Goal: Navigation & Orientation: Find specific page/section

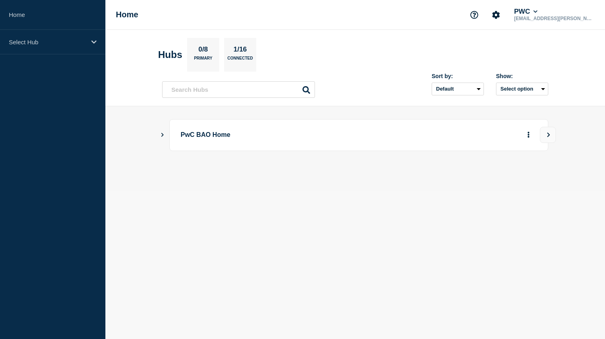
click at [160, 133] on icon "Show Connected Hubs" at bounding box center [162, 134] width 5 height 4
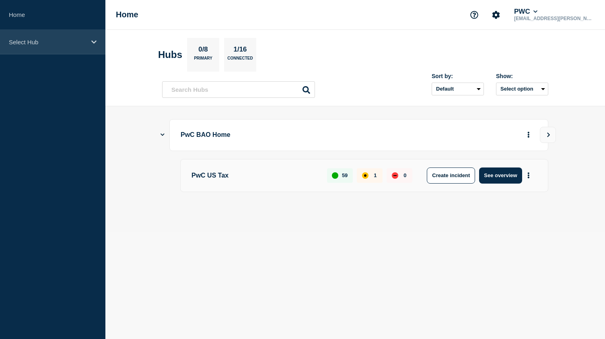
click at [91, 43] on icon at bounding box center [93, 42] width 5 height 6
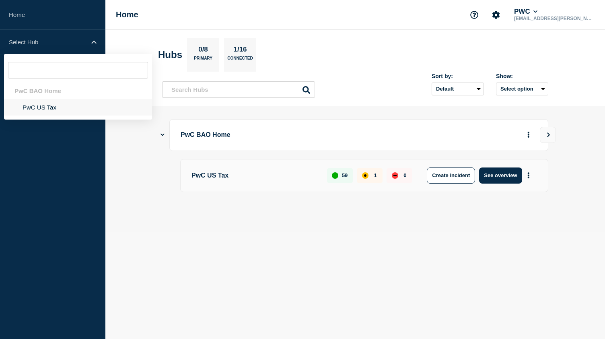
click at [58, 107] on li "PwC US Tax" at bounding box center [78, 107] width 148 height 16
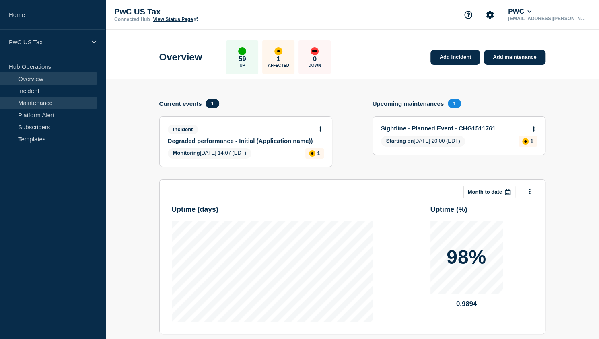
click at [50, 98] on link "Maintenance" at bounding box center [48, 103] width 97 height 12
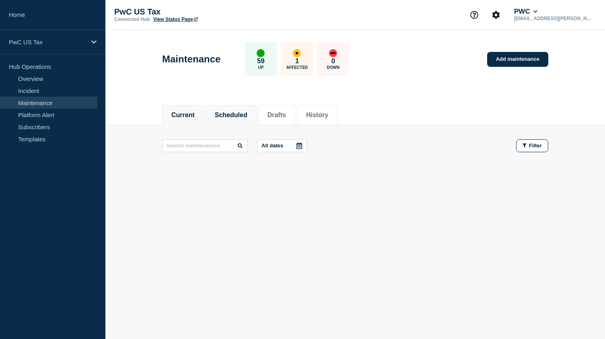
click at [244, 113] on button "Scheduled" at bounding box center [231, 114] width 33 height 7
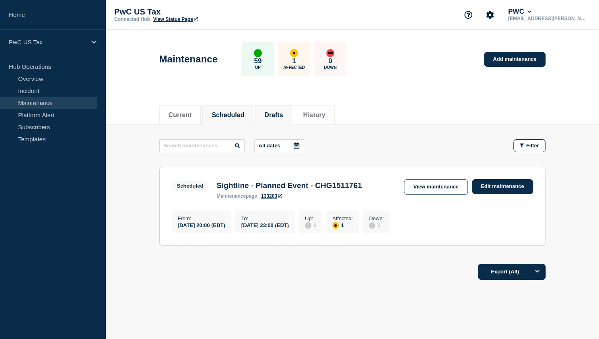
click at [283, 114] on button "Drafts" at bounding box center [273, 114] width 19 height 7
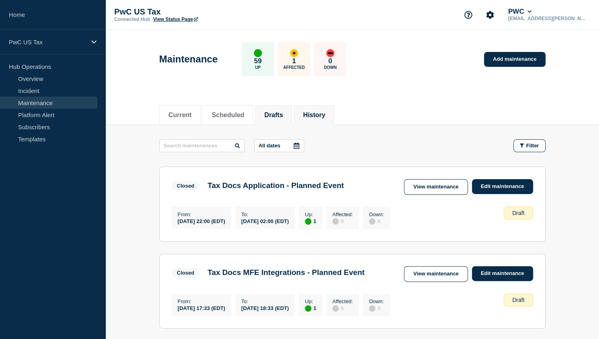
click at [325, 117] on button "History" at bounding box center [314, 114] width 22 height 7
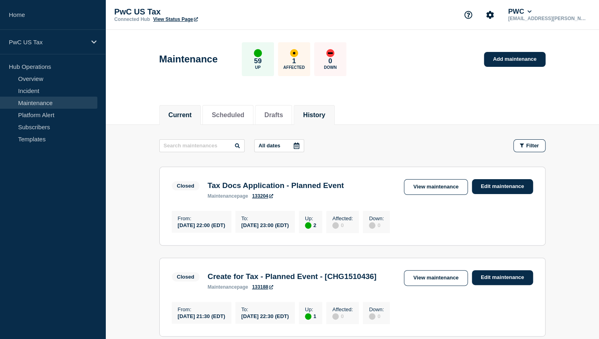
click at [185, 120] on li "Current" at bounding box center [180, 115] width 42 height 20
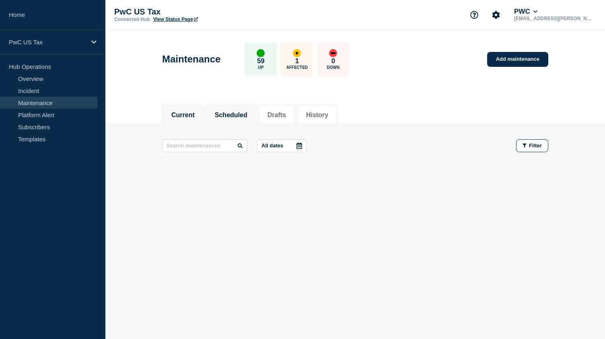
click at [232, 115] on button "Scheduled" at bounding box center [231, 114] width 33 height 7
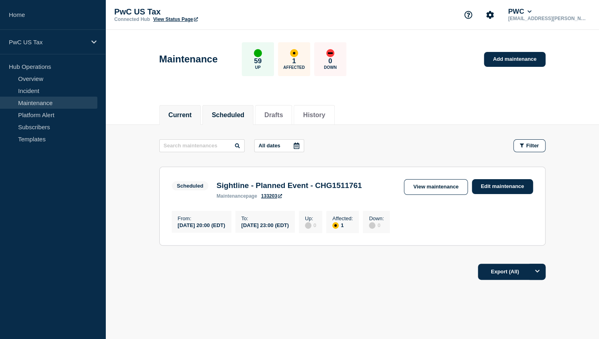
click at [191, 119] on li "Current" at bounding box center [180, 115] width 42 height 20
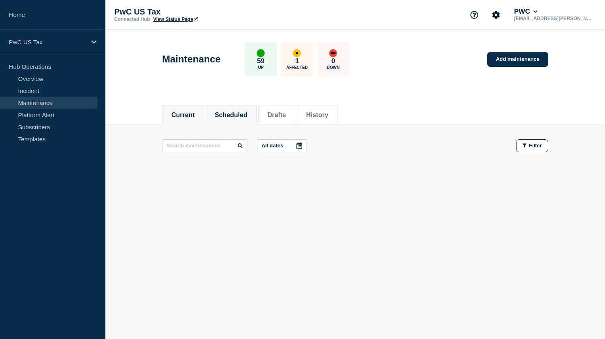
click at [228, 111] on button "Scheduled" at bounding box center [231, 114] width 33 height 7
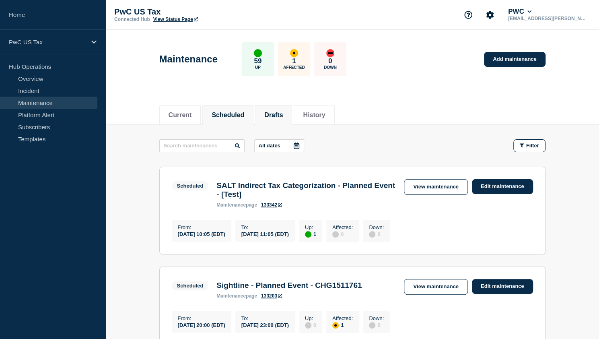
click at [276, 114] on button "Drafts" at bounding box center [273, 114] width 19 height 7
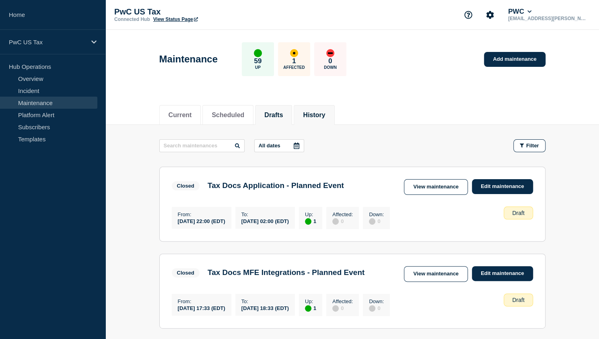
click at [313, 111] on button "History" at bounding box center [314, 114] width 22 height 7
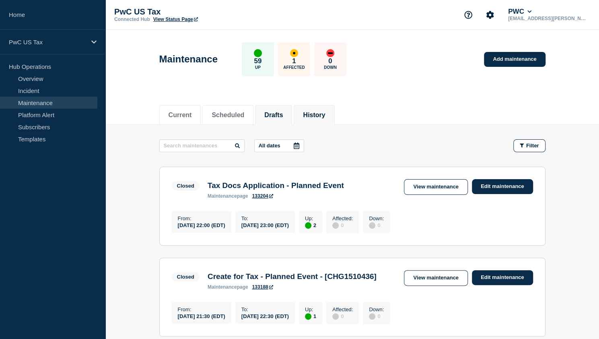
click at [283, 115] on button "Drafts" at bounding box center [273, 114] width 19 height 7
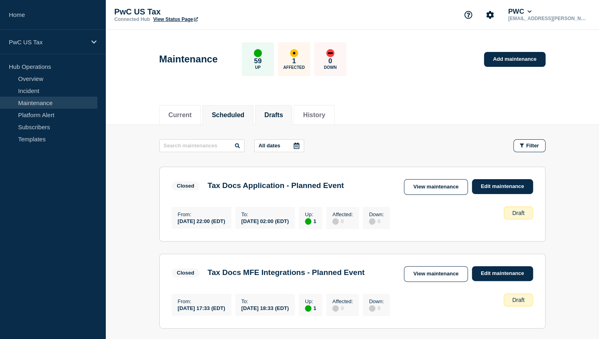
click at [241, 113] on button "Scheduled" at bounding box center [228, 114] width 33 height 7
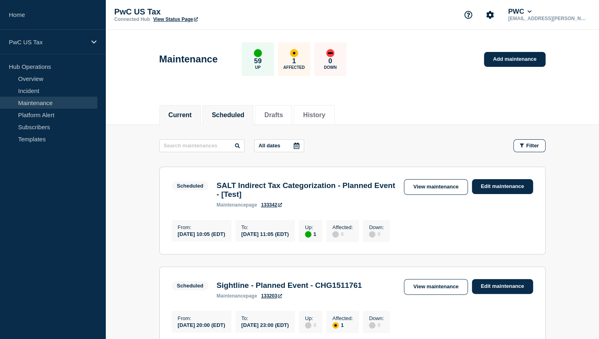
click at [179, 112] on button "Current" at bounding box center [180, 114] width 23 height 7
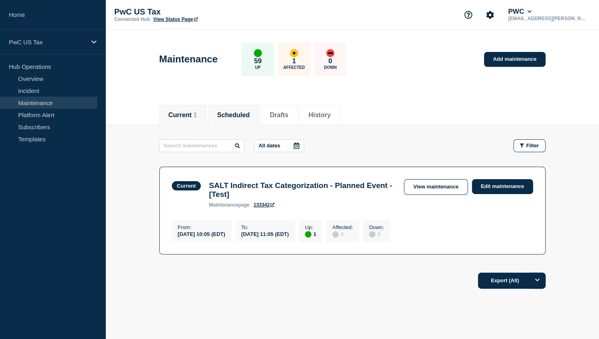
click at [240, 111] on button "Scheduled" at bounding box center [233, 114] width 33 height 7
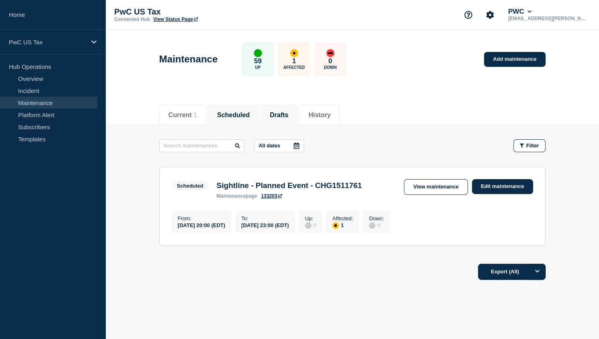
click at [288, 111] on button "Drafts" at bounding box center [279, 114] width 19 height 7
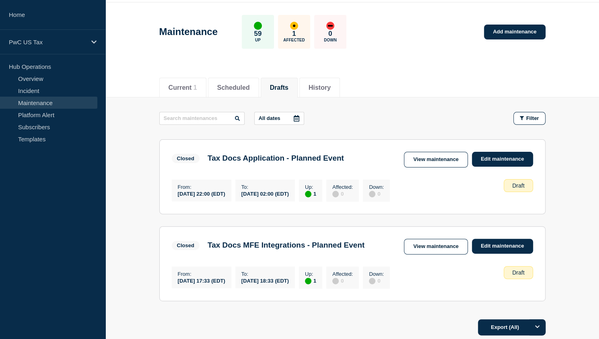
scroll to position [17, 0]
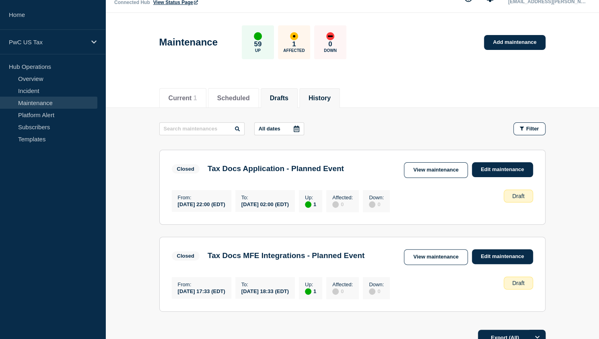
click at [331, 100] on button "History" at bounding box center [319, 98] width 22 height 7
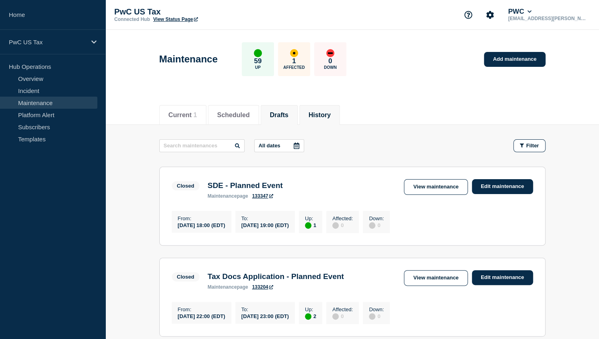
click at [282, 111] on button "Drafts" at bounding box center [279, 114] width 19 height 7
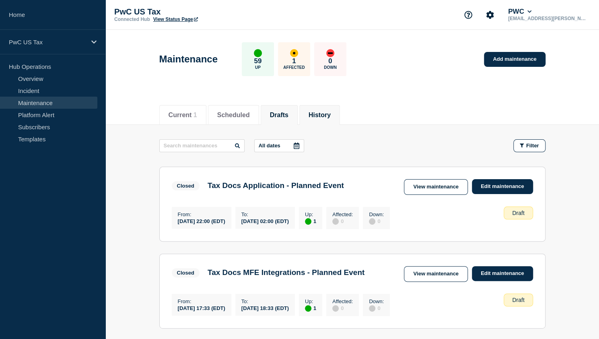
click at [331, 115] on button "History" at bounding box center [319, 114] width 22 height 7
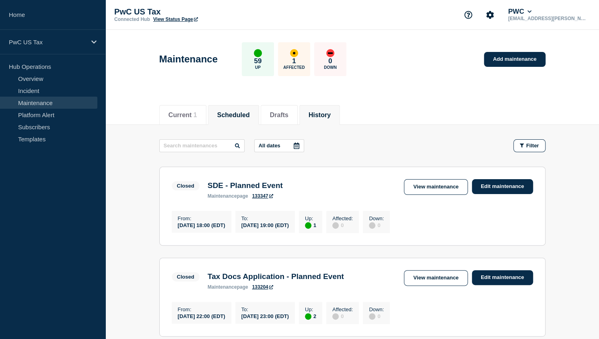
click at [233, 113] on button "Scheduled" at bounding box center [233, 114] width 33 height 7
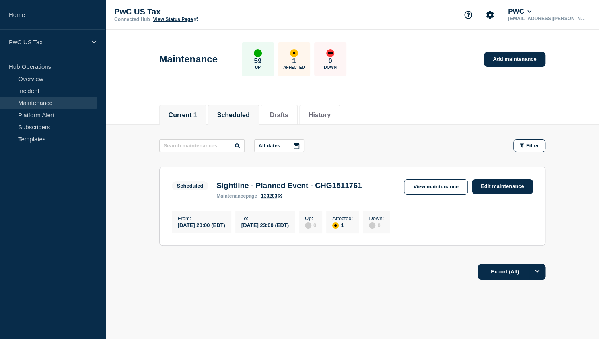
click at [188, 114] on button "Current 1" at bounding box center [183, 114] width 29 height 7
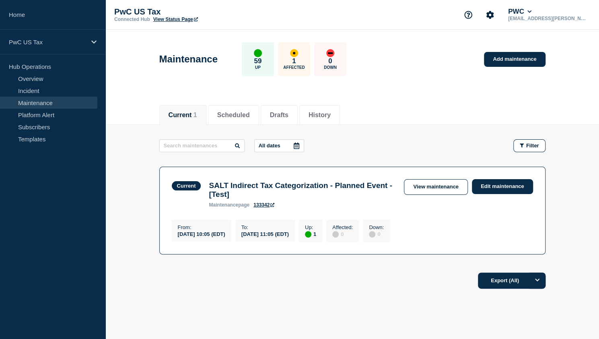
drag, startPoint x: 592, startPoint y: 140, endPoint x: 574, endPoint y: 146, distance: 19.0
click at [592, 140] on main "All dates Filter Current 1 Up SALT Indirect Tax Categorization - Planned Event …" at bounding box center [351, 196] width 493 height 142
